Goal: Task Accomplishment & Management: Use online tool/utility

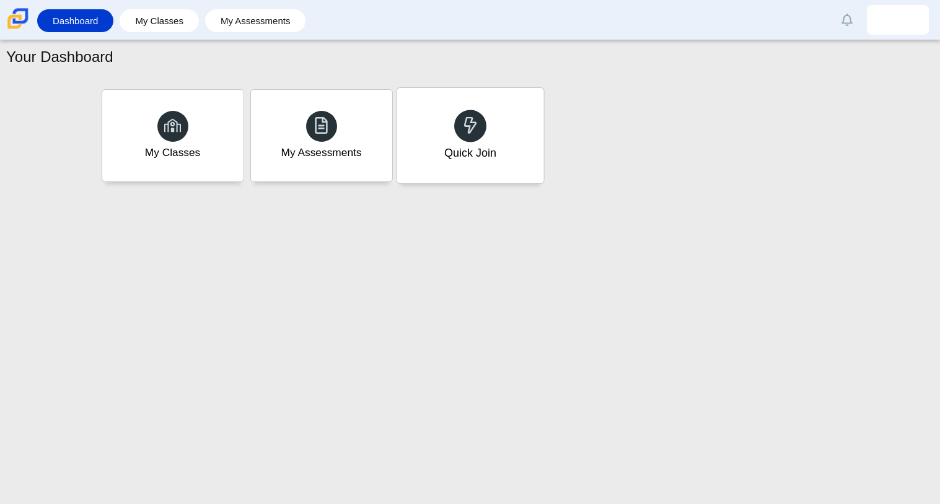
click at [472, 156] on div "Quick Join" at bounding box center [470, 153] width 52 height 16
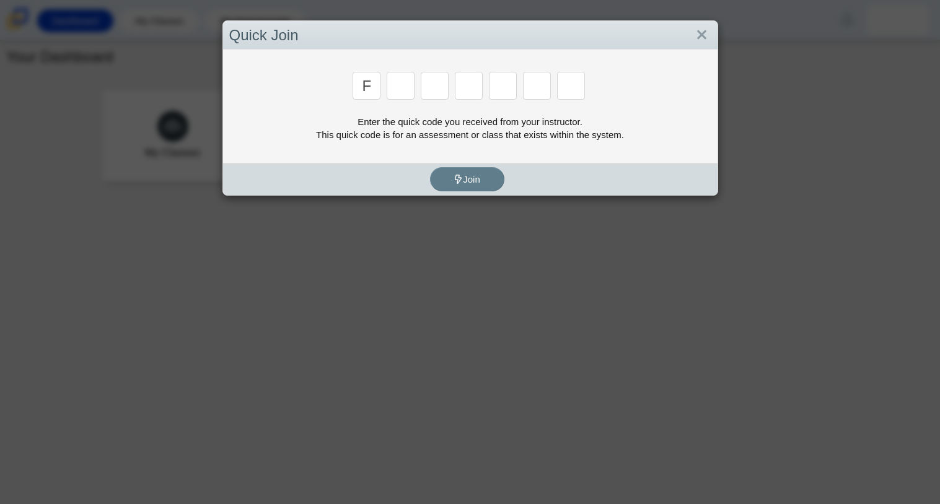
type input "f"
type input "7"
type input "m"
type input "c"
type input "h"
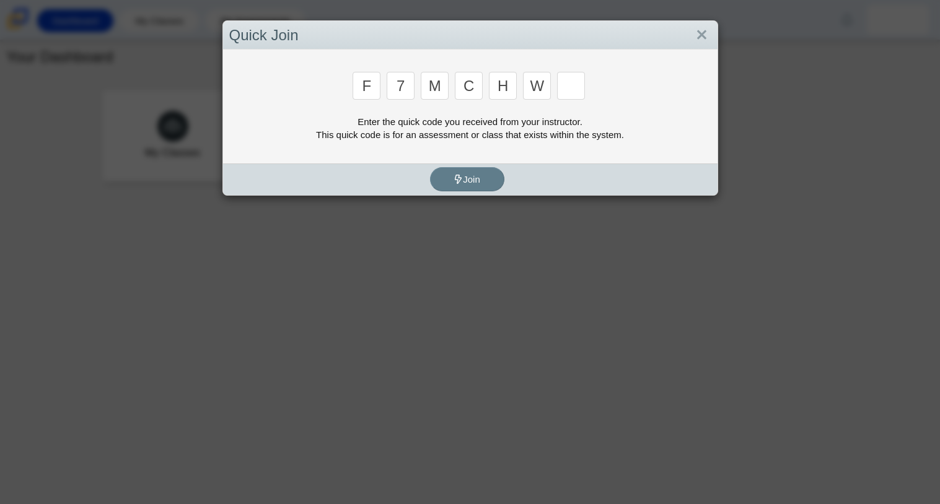
type input "w"
type input "k"
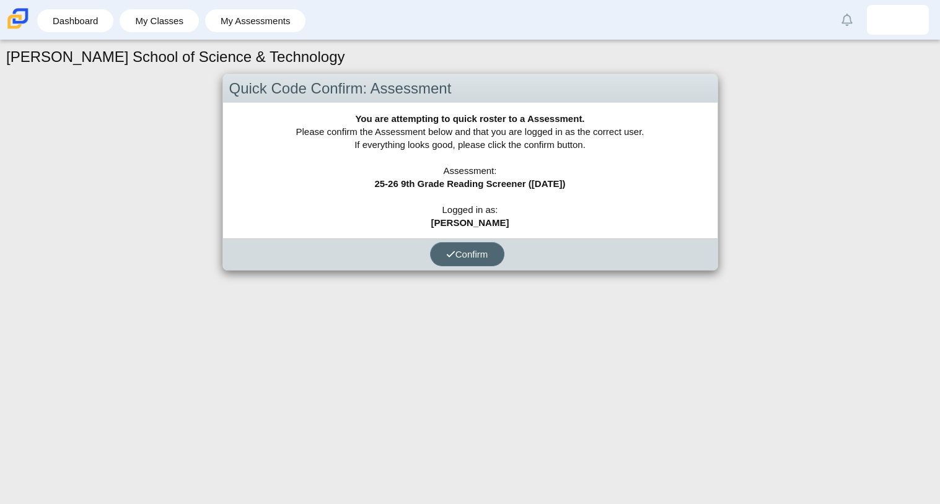
click at [453, 257] on icon "submit" at bounding box center [450, 254] width 9 height 9
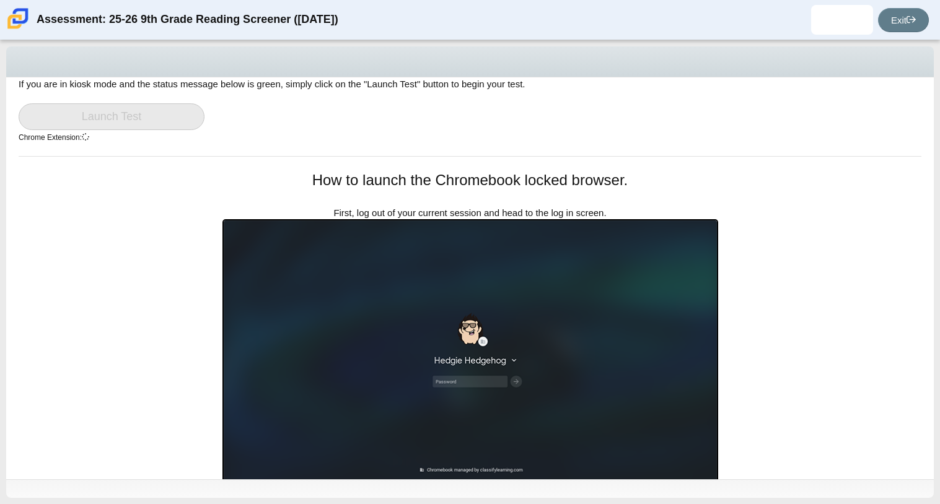
scroll to position [58, 0]
